Goal: Task Accomplishment & Management: Complete application form

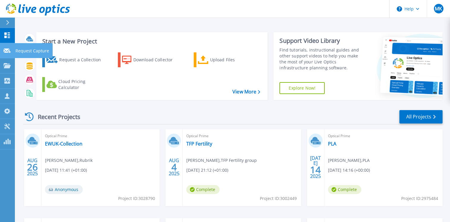
click at [24, 49] on p "Request Capture" at bounding box center [32, 50] width 34 height 15
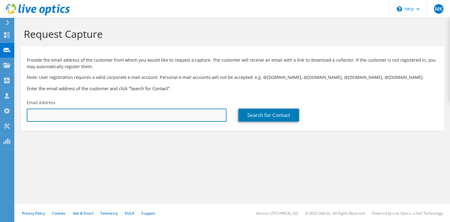
click at [130, 115] on input "text" at bounding box center [127, 115] width 200 height 13
paste input "[PERSON_NAME][EMAIL_ADDRESS][PERSON_NAME][DOMAIN_NAME]"
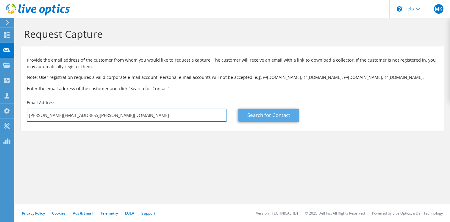
type input "Mario.Copley-Smith@arkunderwriting.com"
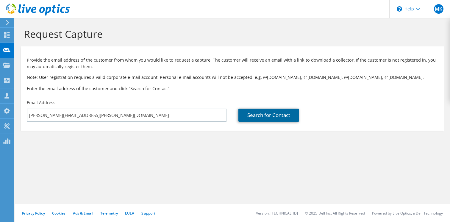
click at [279, 114] on link "Search for Contact" at bounding box center [268, 115] width 61 height 13
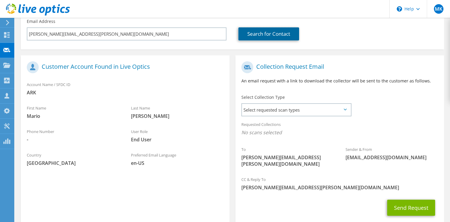
scroll to position [100, 0]
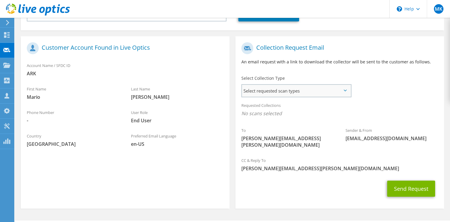
click at [272, 90] on span "Select requested scan types" at bounding box center [296, 91] width 109 height 12
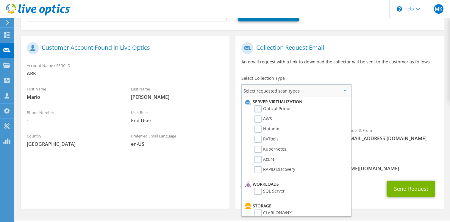
click at [261, 108] on label "Optical Prime" at bounding box center [272, 108] width 36 height 7
click at [0, 0] on input "Optical Prime" at bounding box center [0, 0] width 0 height 0
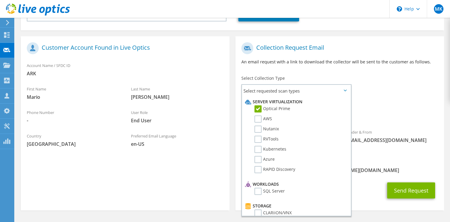
click at [418, 157] on div "CC & Reply To matthew.kenworthy@rubrik.com" at bounding box center [339, 166] width 209 height 21
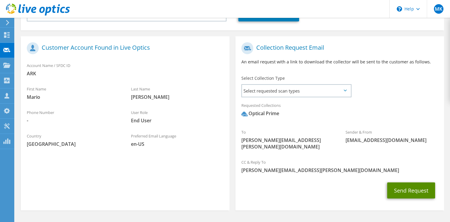
click at [402, 189] on button "Send Request" at bounding box center [411, 190] width 48 height 16
